Goal: Information Seeking & Learning: Find specific fact

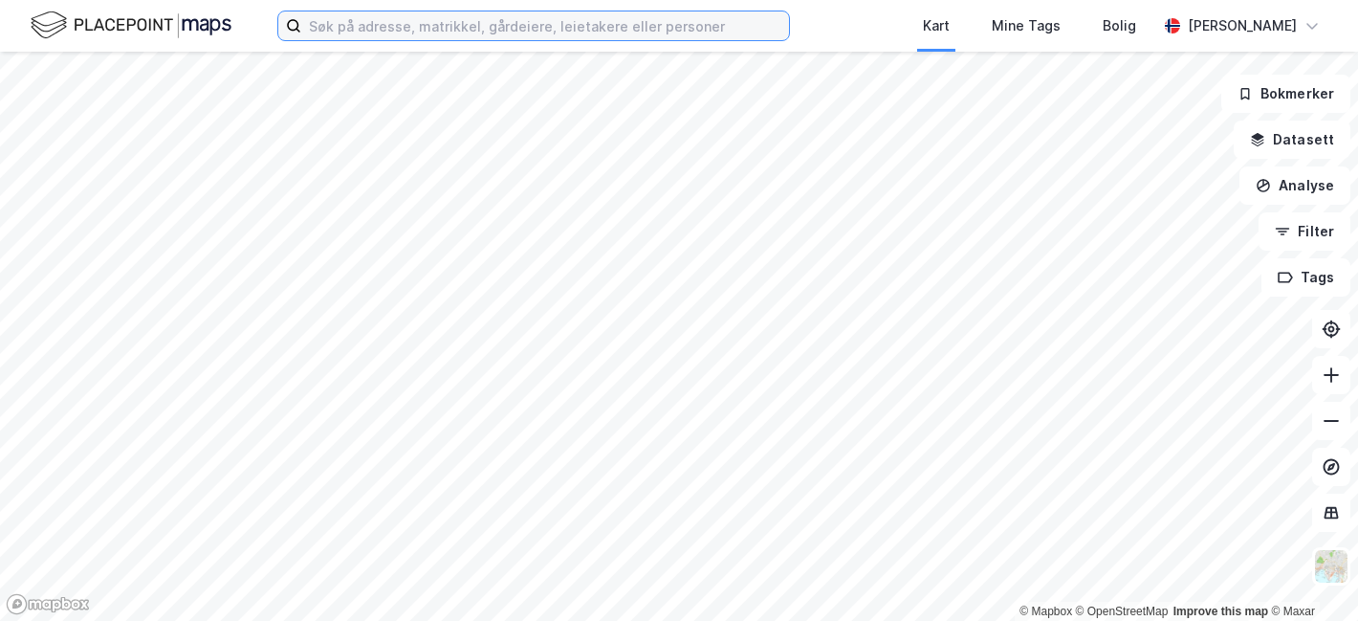
click at [475, 32] on input at bounding box center [545, 25] width 488 height 29
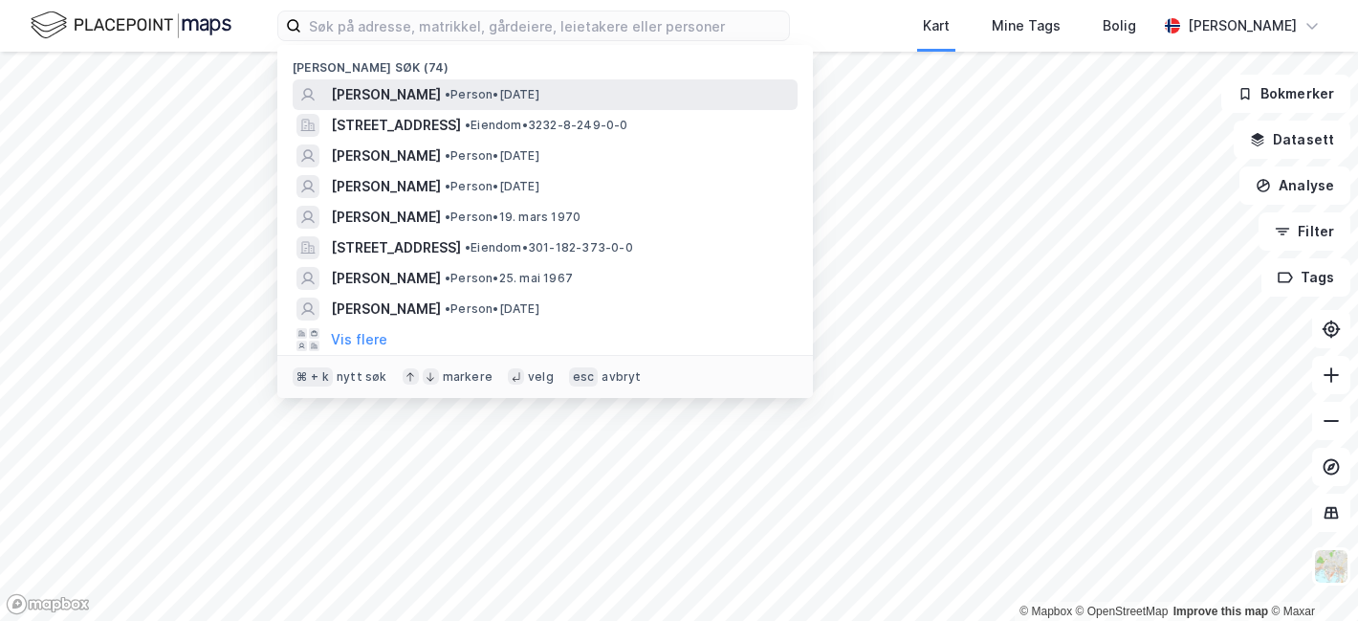
click at [395, 95] on span "ESPEN AUBERT" at bounding box center [386, 94] width 110 height 23
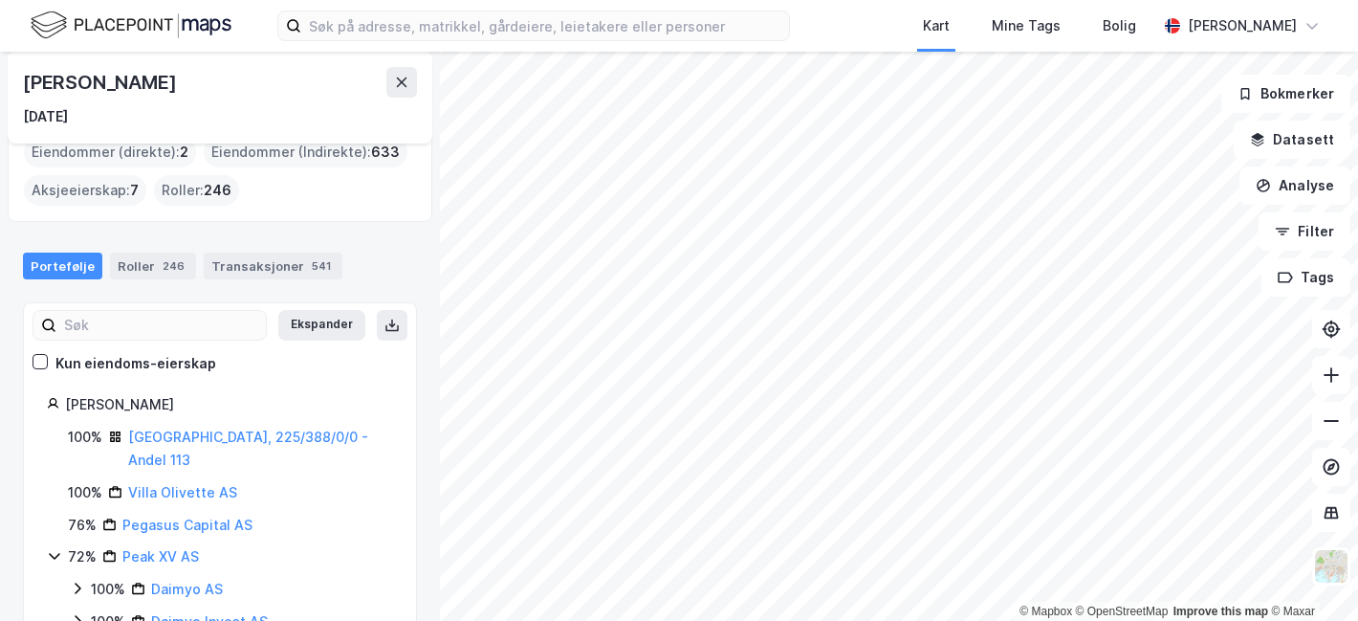
scroll to position [41, 0]
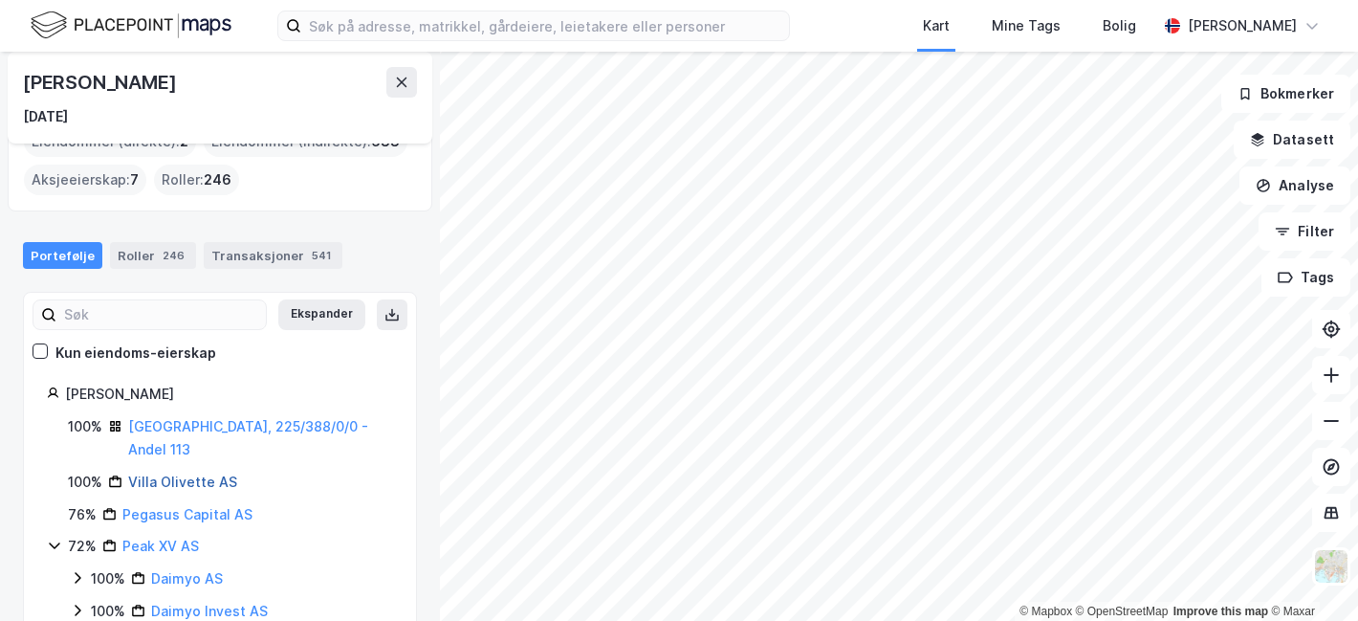
click at [186, 473] on link "Villa Olivette AS" at bounding box center [182, 481] width 109 height 16
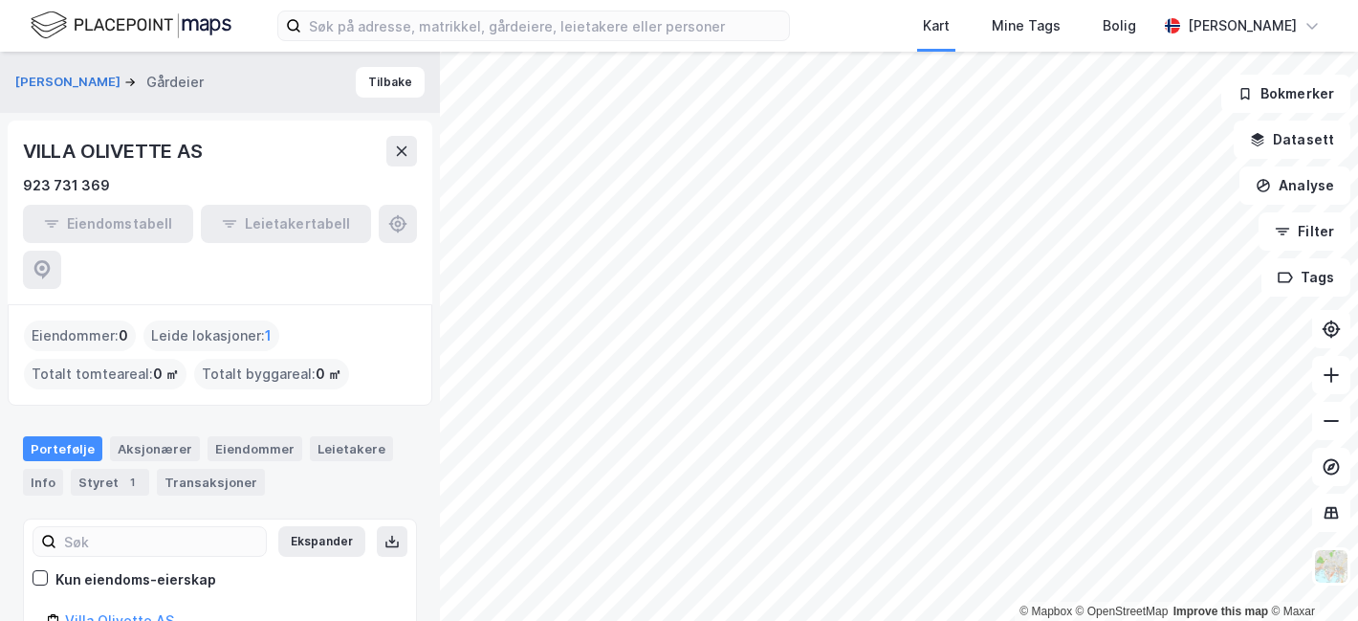
click at [228, 320] on div "Leide lokasjoner : 1" at bounding box center [211, 335] width 136 height 31
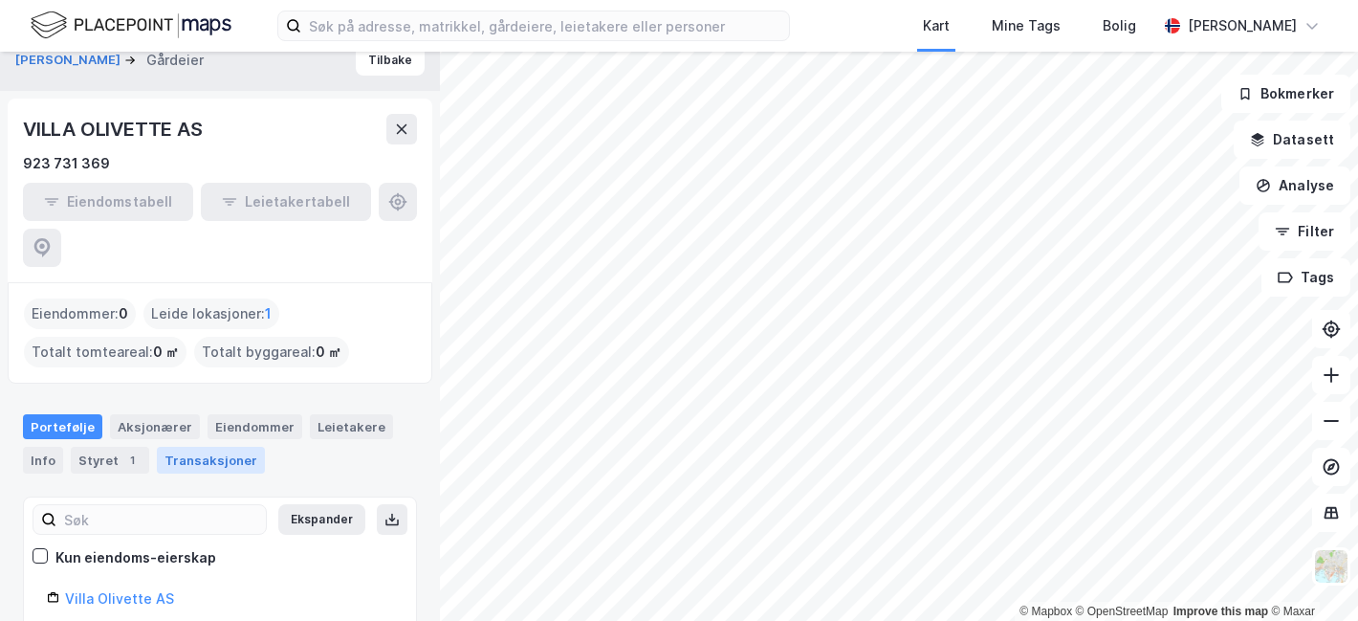
click at [172, 447] on div "Transaksjoner" at bounding box center [211, 460] width 108 height 27
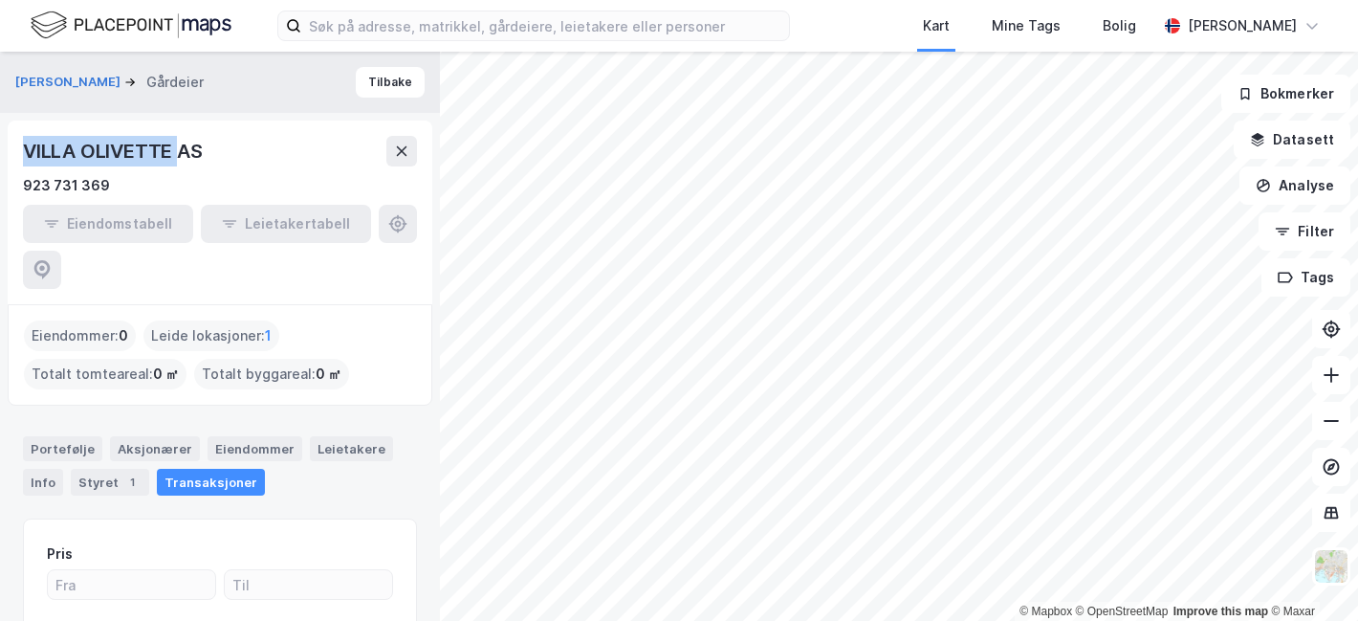
drag, startPoint x: 176, startPoint y: 151, endPoint x: 4, endPoint y: 139, distance: 172.6
click at [4, 139] on div "AUBERT ESPEN Gårdeier Tilbake VILLA OLIVETTE AS 923 731 369 Eiendomstabell Leie…" at bounding box center [220, 336] width 440 height 569
copy div "VILLA OLIVETTE"
